Goal: Information Seeking & Learning: Learn about a topic

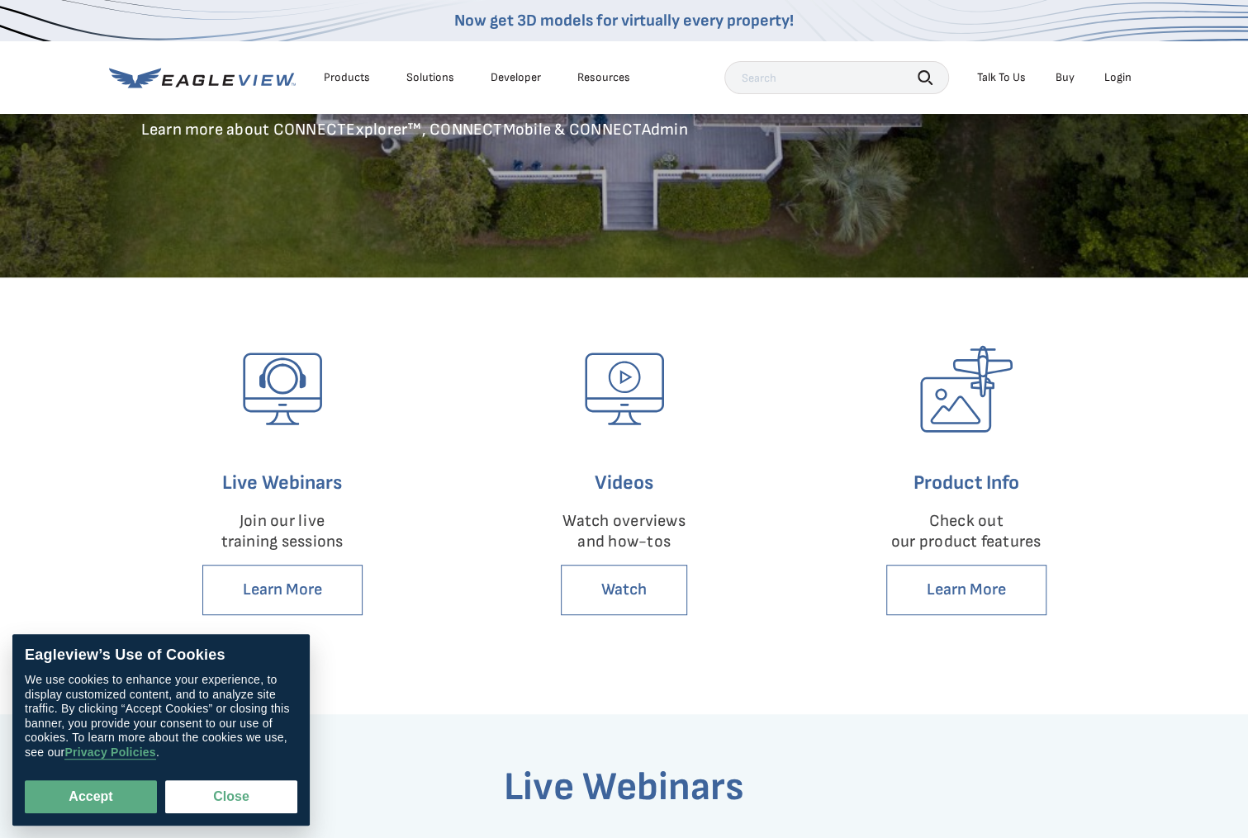
scroll to position [330, 0]
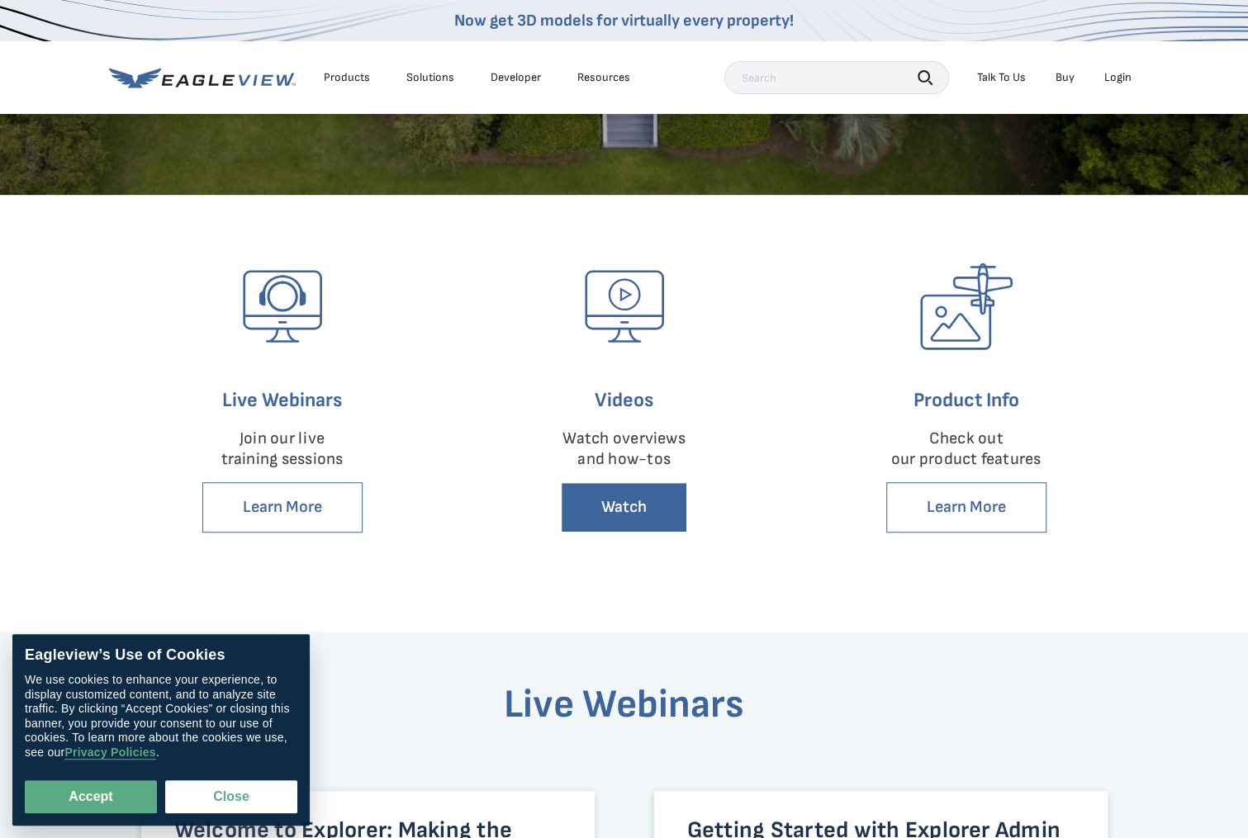
click at [639, 515] on link "Watch" at bounding box center [624, 507] width 126 height 50
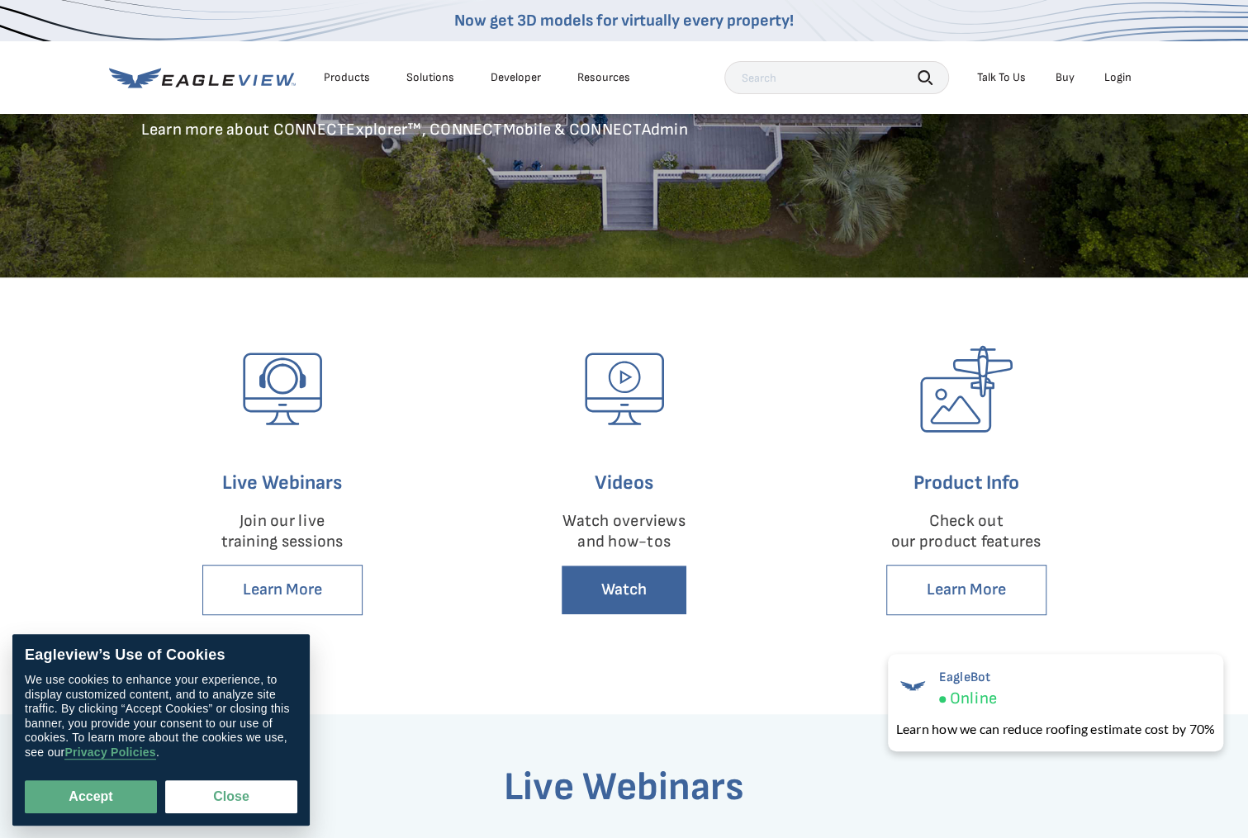
scroll to position [330, 0]
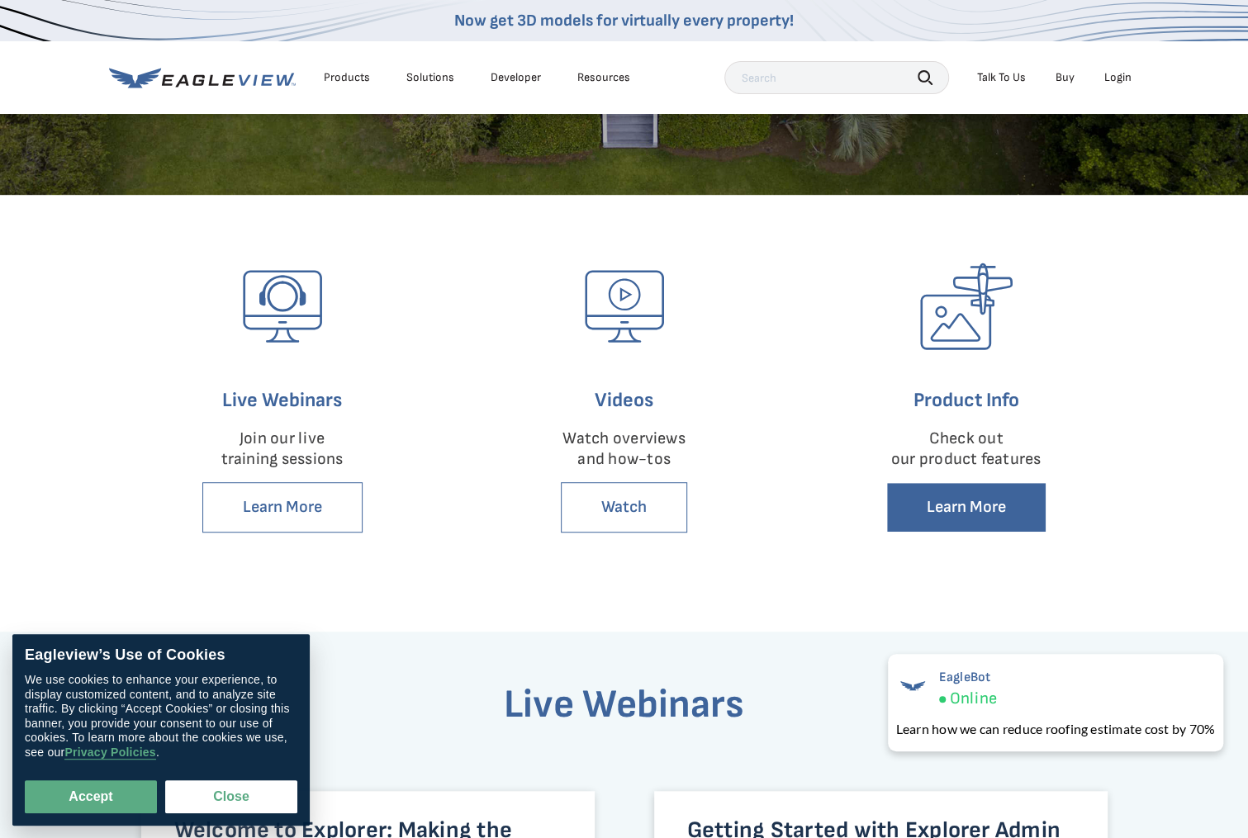
click at [991, 519] on link "Learn More" at bounding box center [966, 507] width 160 height 50
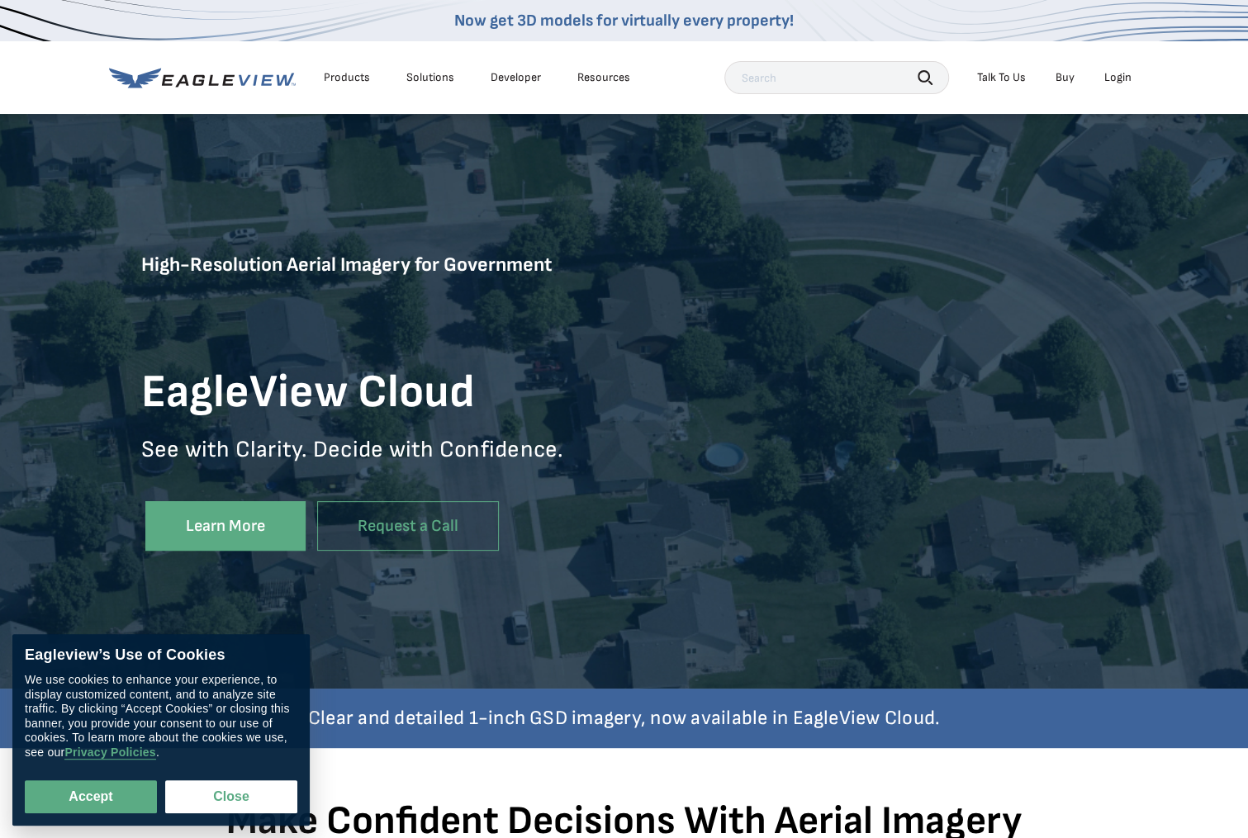
scroll to position [83, 0]
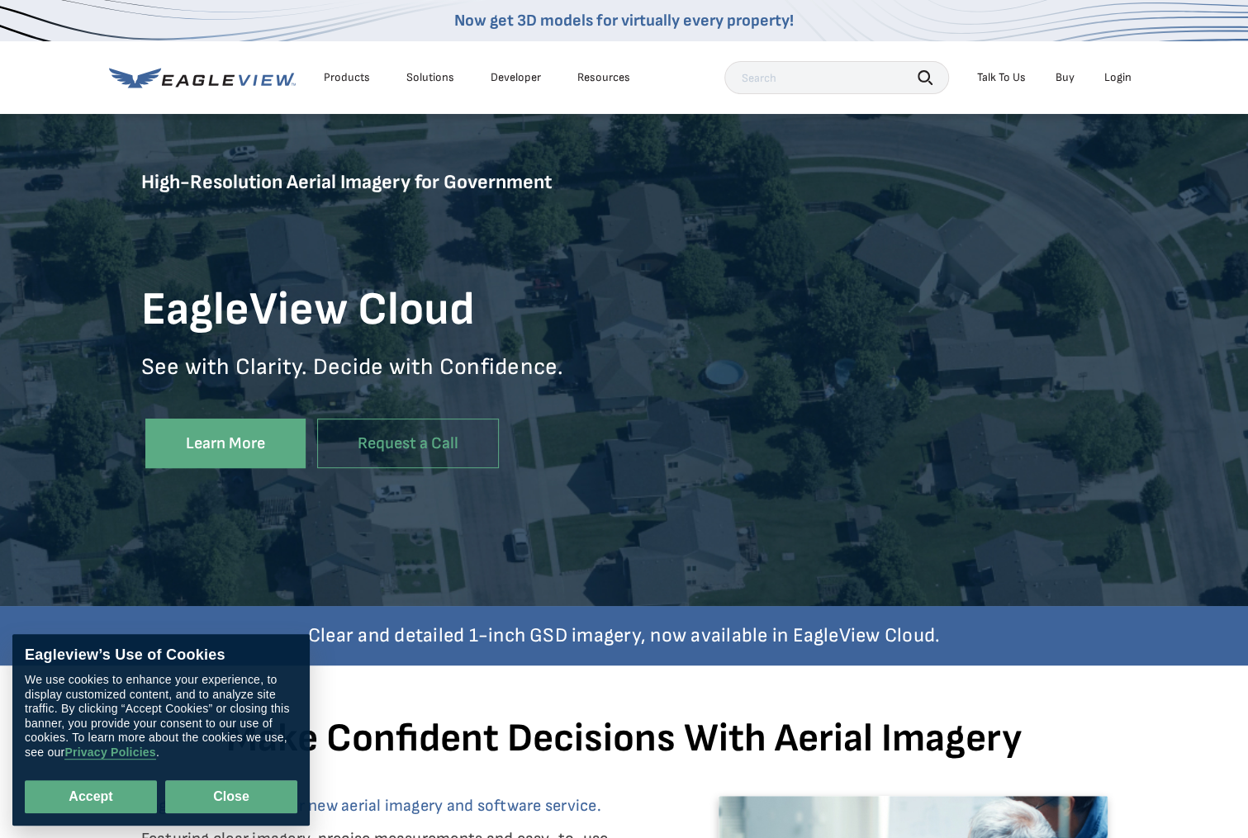
click at [173, 797] on button "Close" at bounding box center [231, 797] width 132 height 33
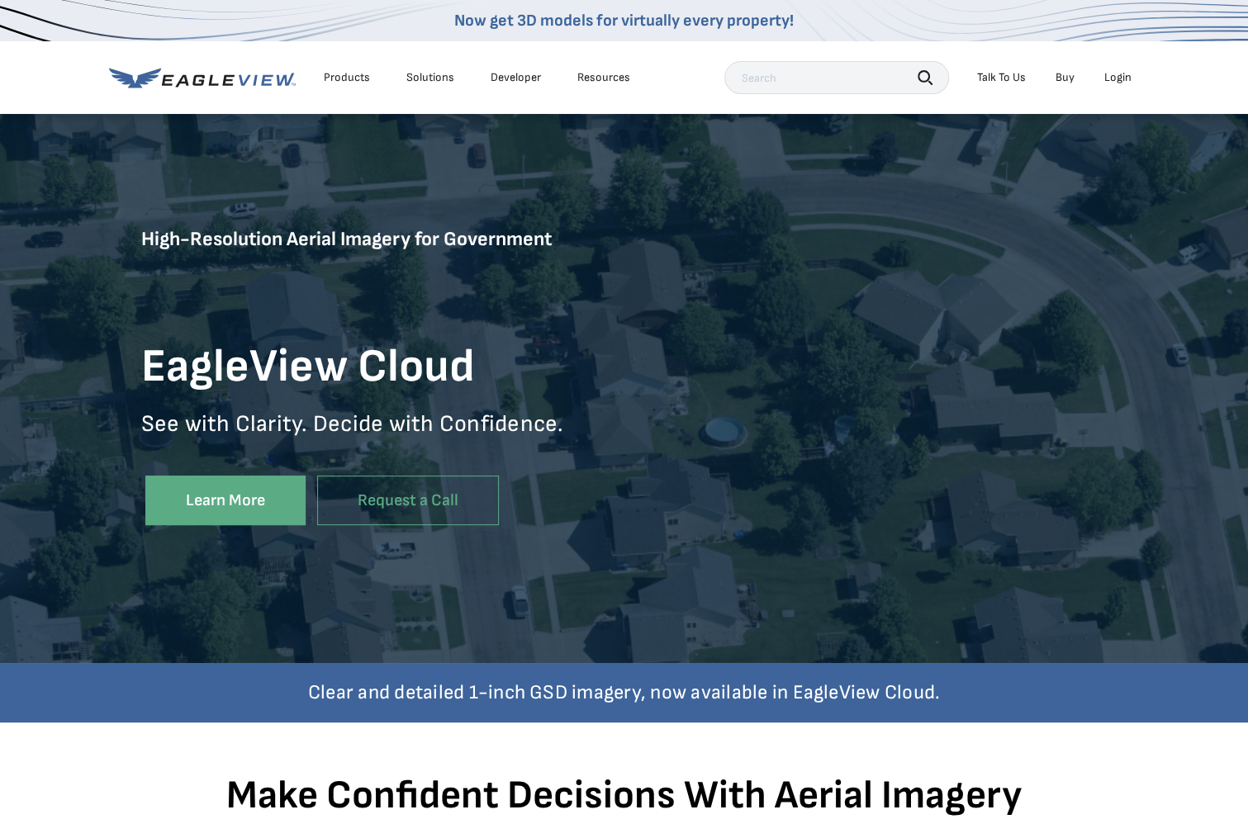
scroll to position [0, 0]
